Goal: Information Seeking & Learning: Learn about a topic

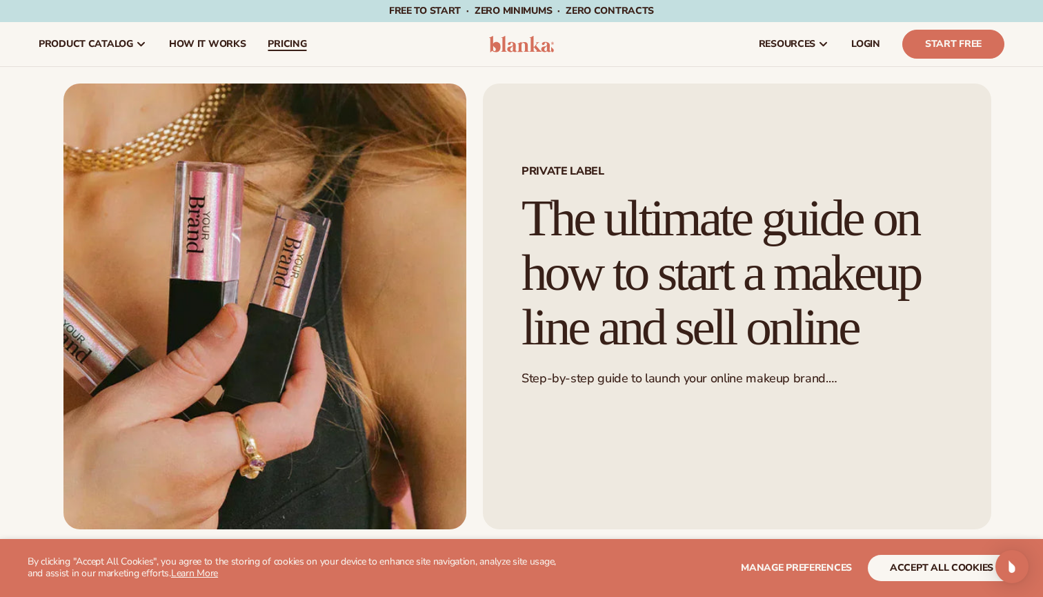
click at [288, 48] on span "pricing" at bounding box center [287, 44] width 39 height 11
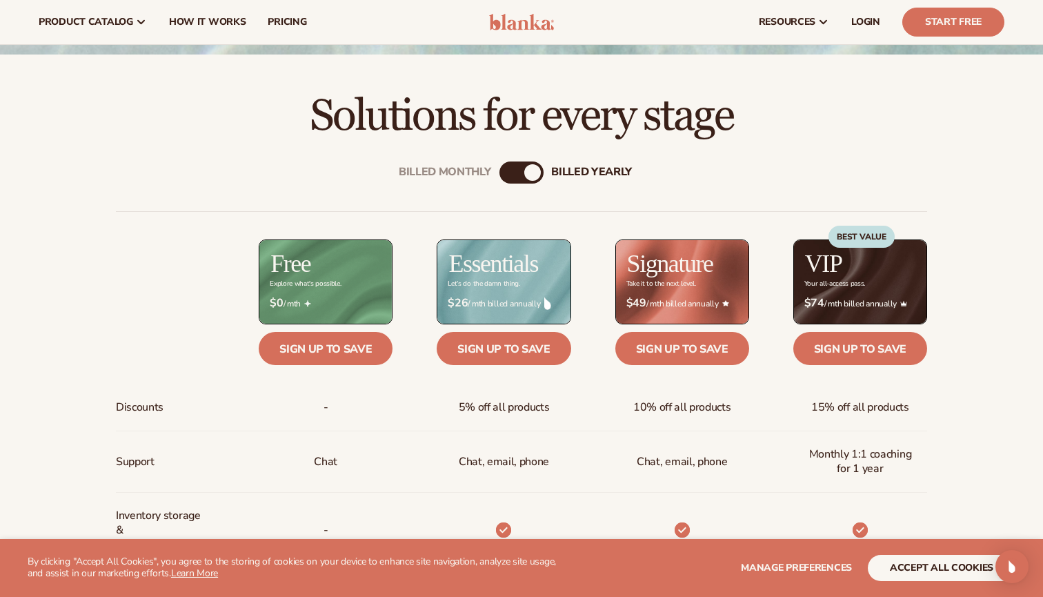
scroll to position [381, 0]
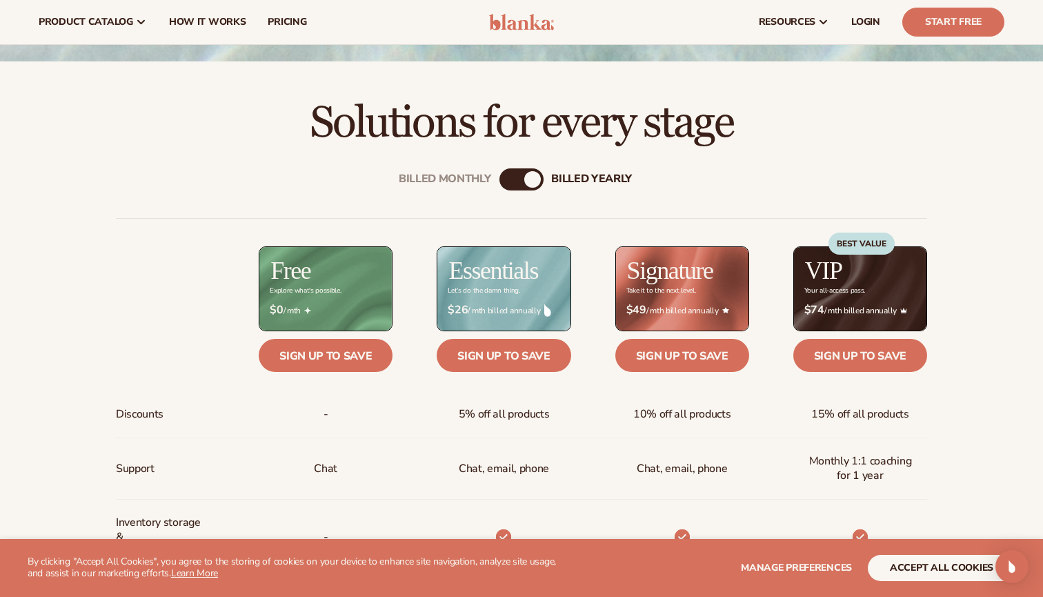
click at [508, 176] on div "Billed Monthly" at bounding box center [507, 179] width 17 height 17
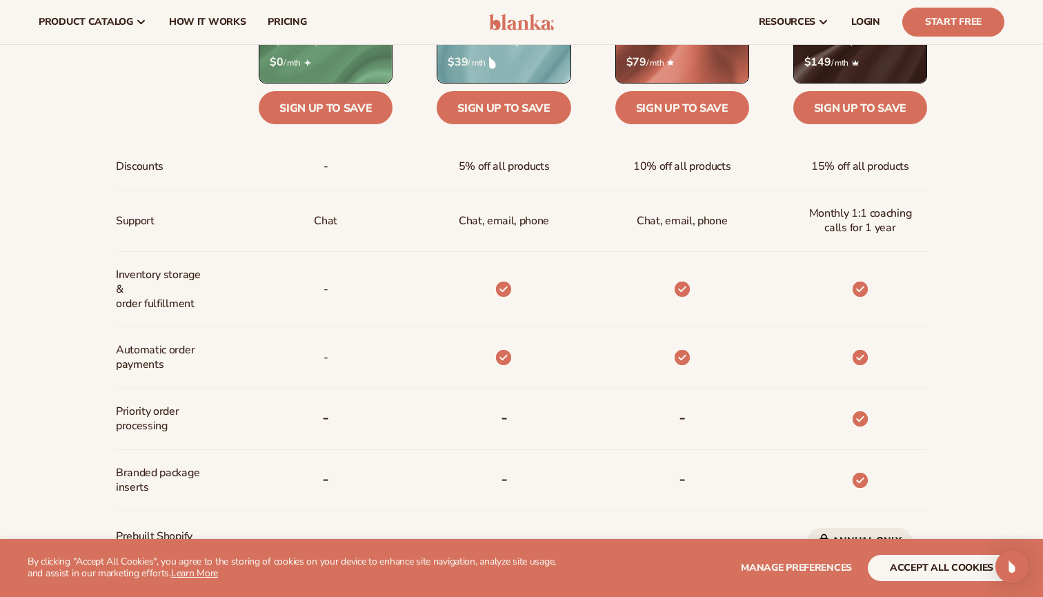
scroll to position [630, 0]
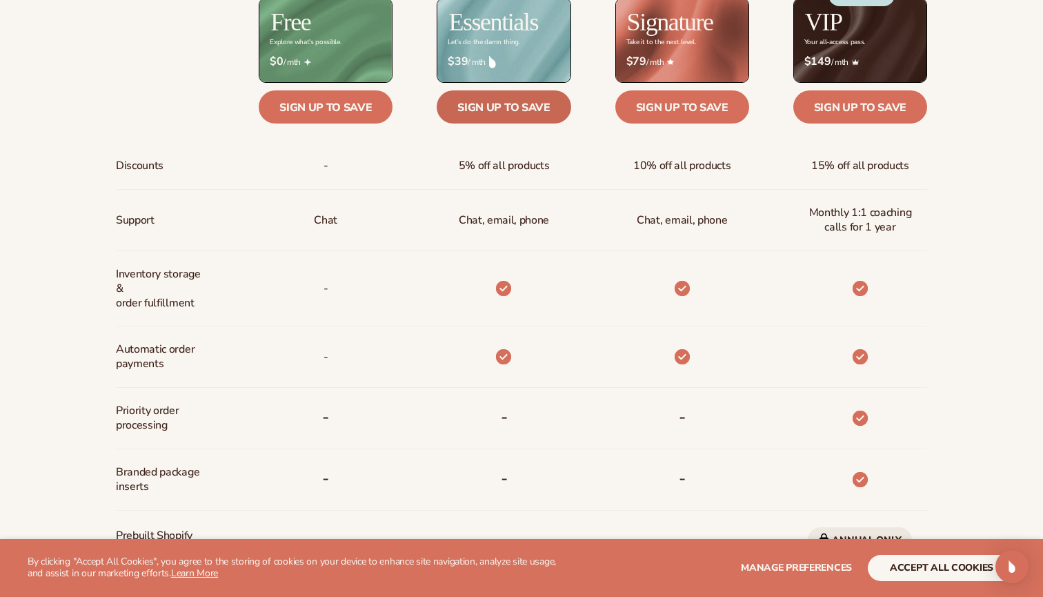
click at [554, 108] on link "Sign up to save" at bounding box center [504, 106] width 134 height 33
